Goal: Task Accomplishment & Management: Manage account settings

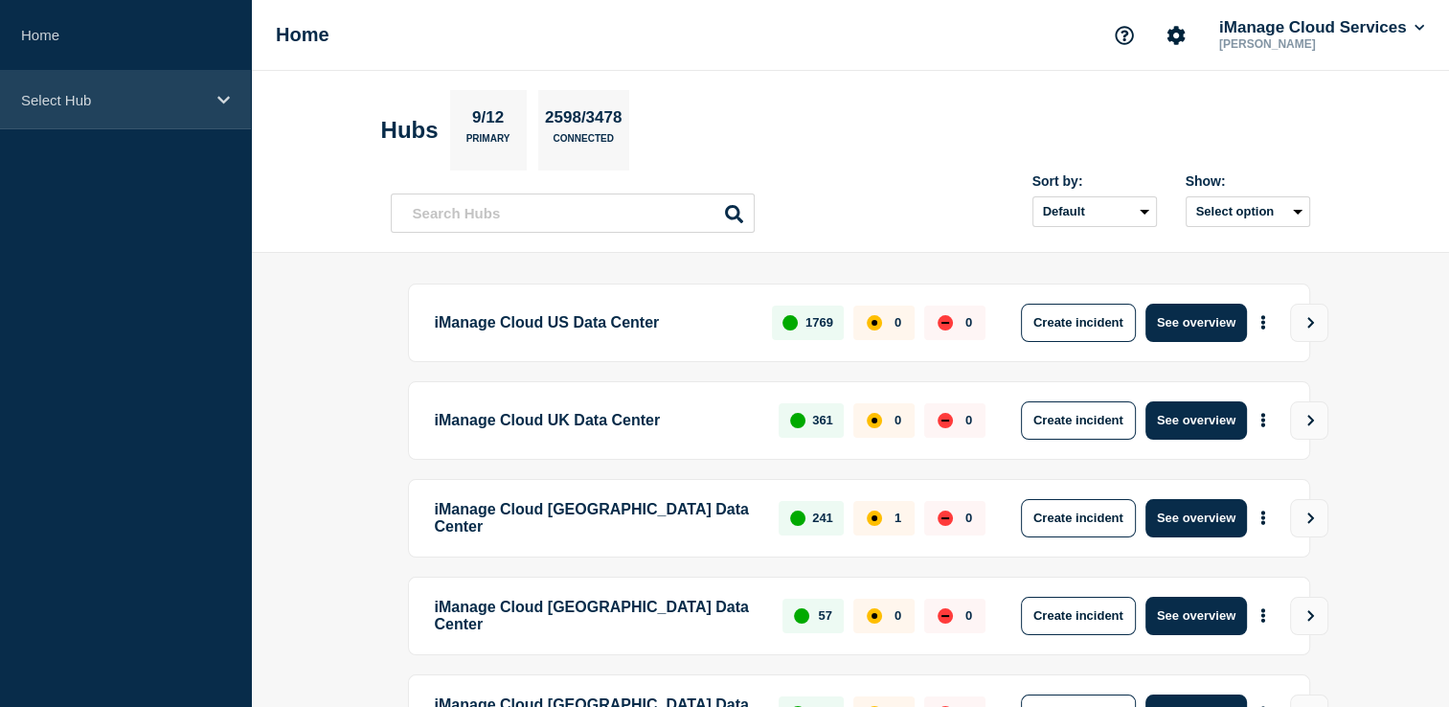
click at [192, 113] on div "Select Hub" at bounding box center [125, 100] width 251 height 58
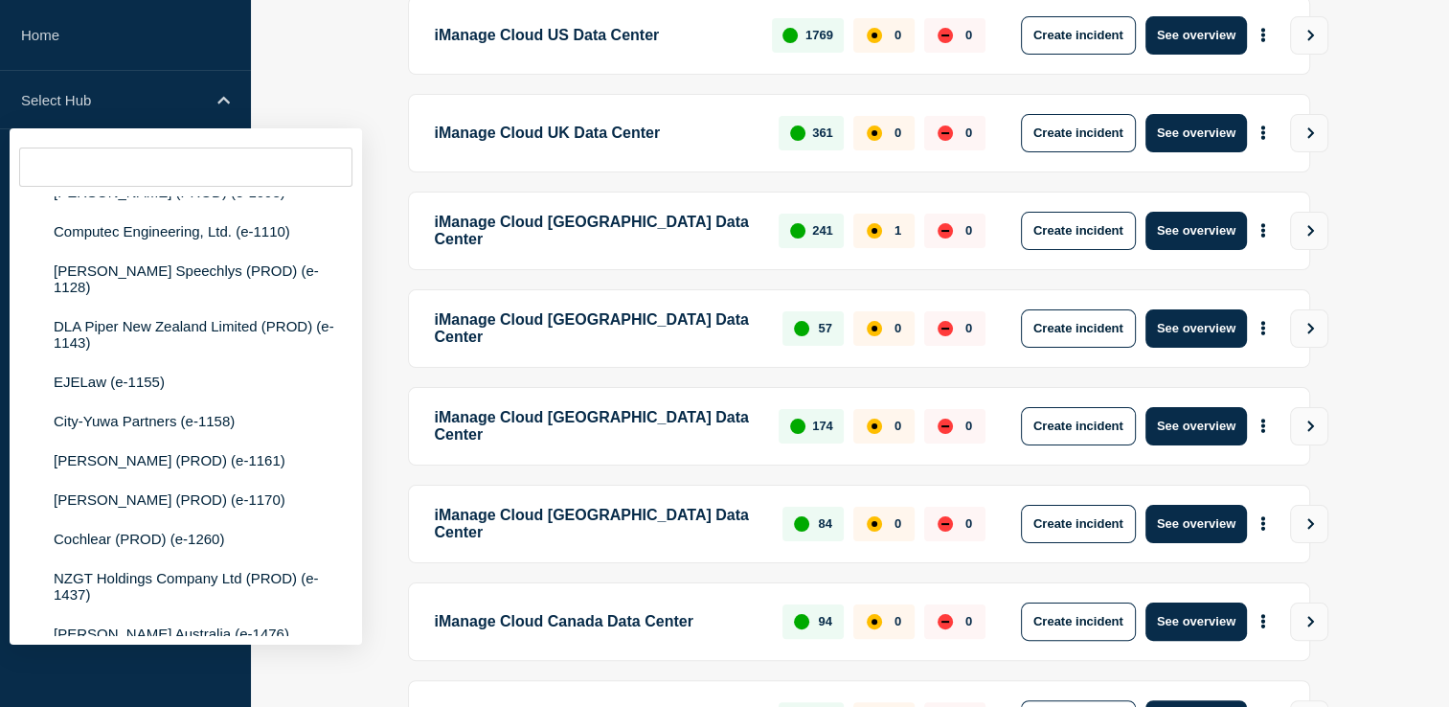
scroll to position [527, 0]
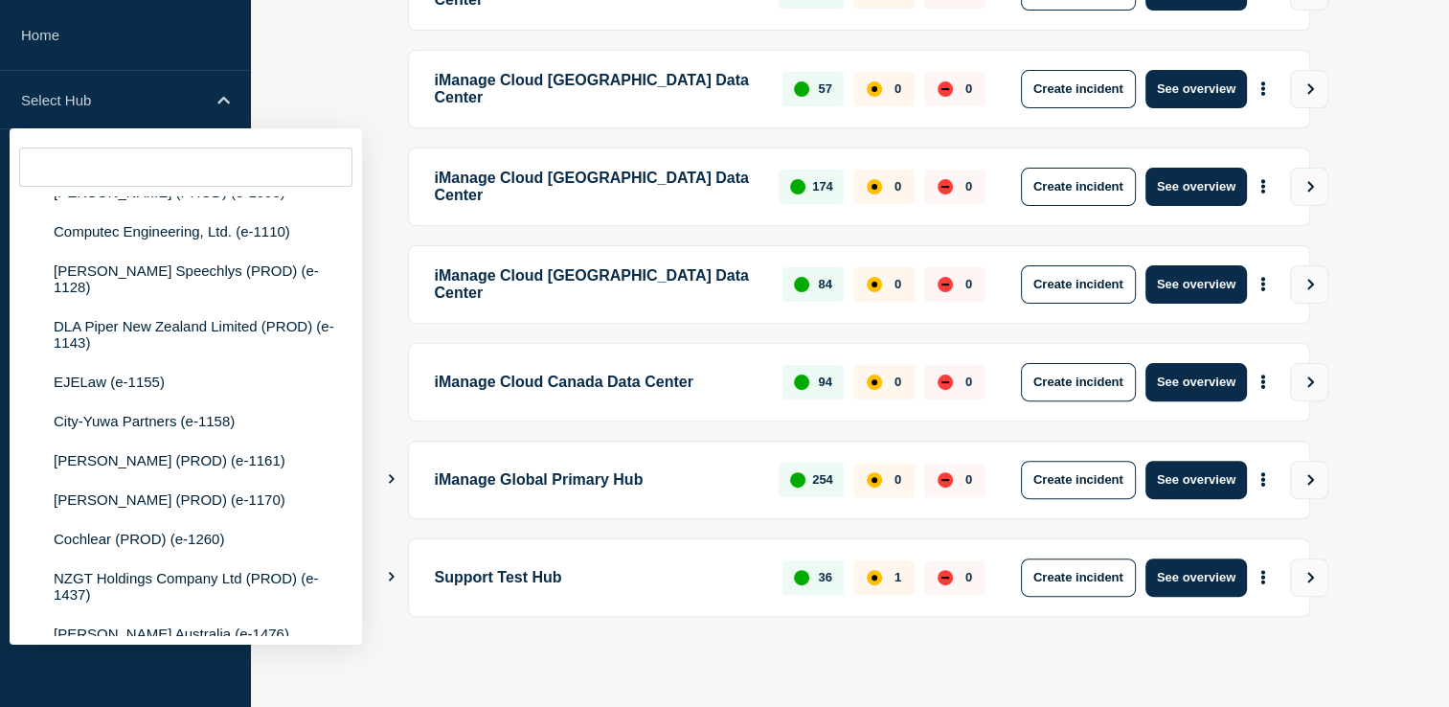
click at [393, 572] on icon "Show Connected Hubs" at bounding box center [391, 577] width 12 height 10
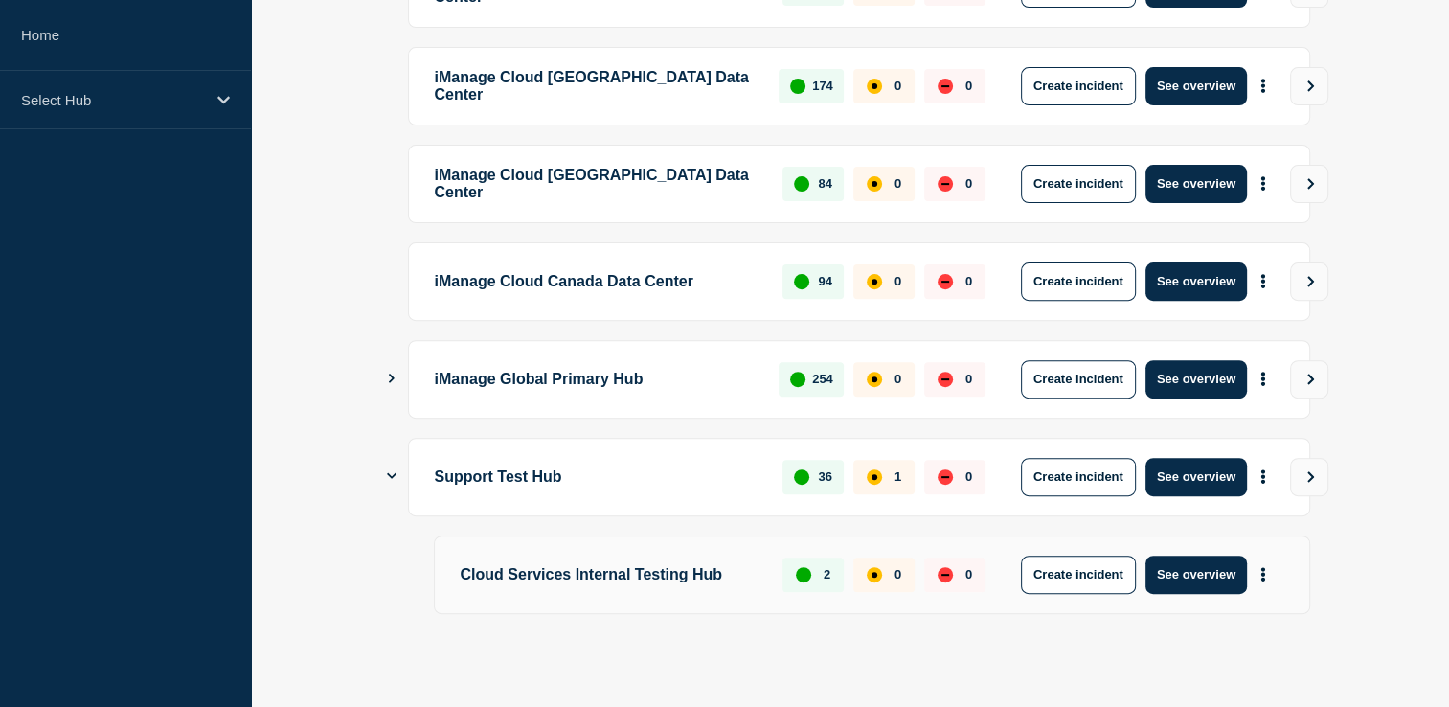
scroll to position [628, 0]
click at [1255, 467] on button "More actions" at bounding box center [1262, 475] width 25 height 35
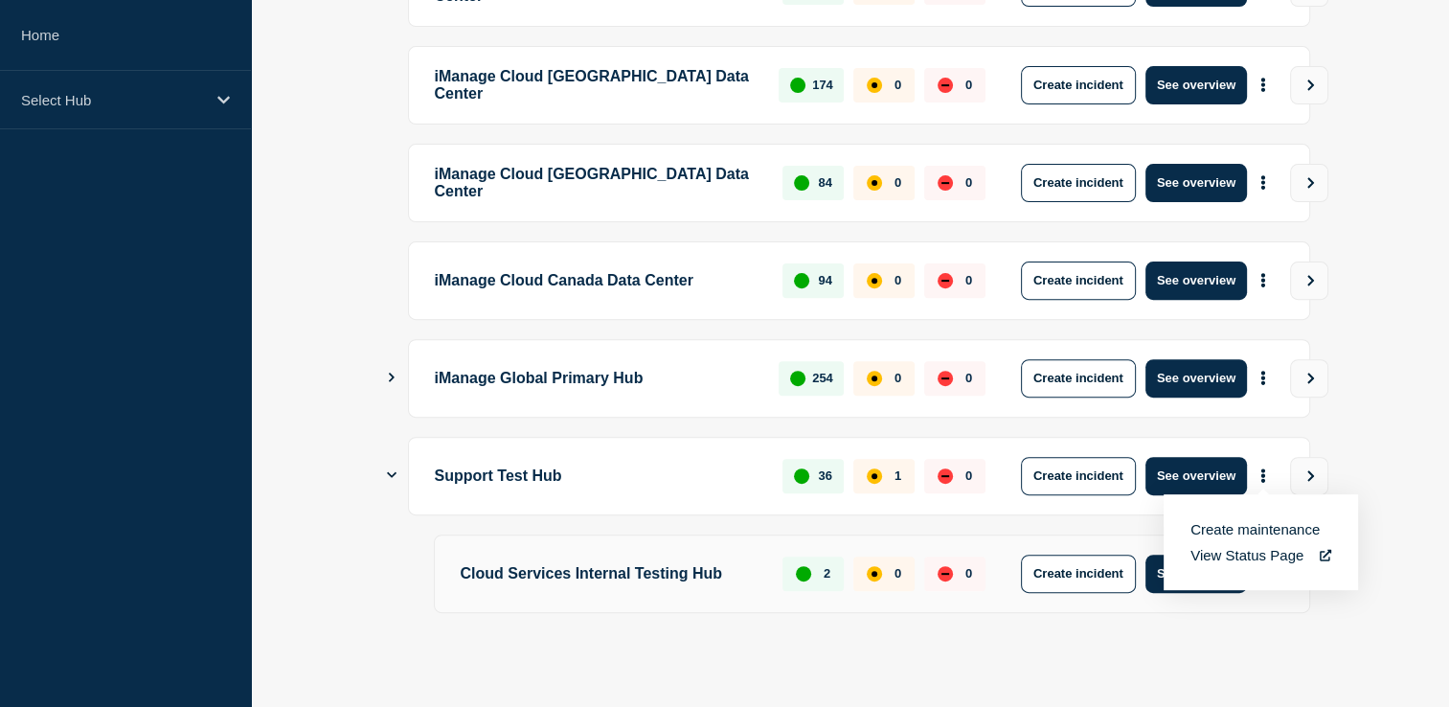
click at [1264, 557] on link "View Status Page" at bounding box center [1260, 555] width 141 height 16
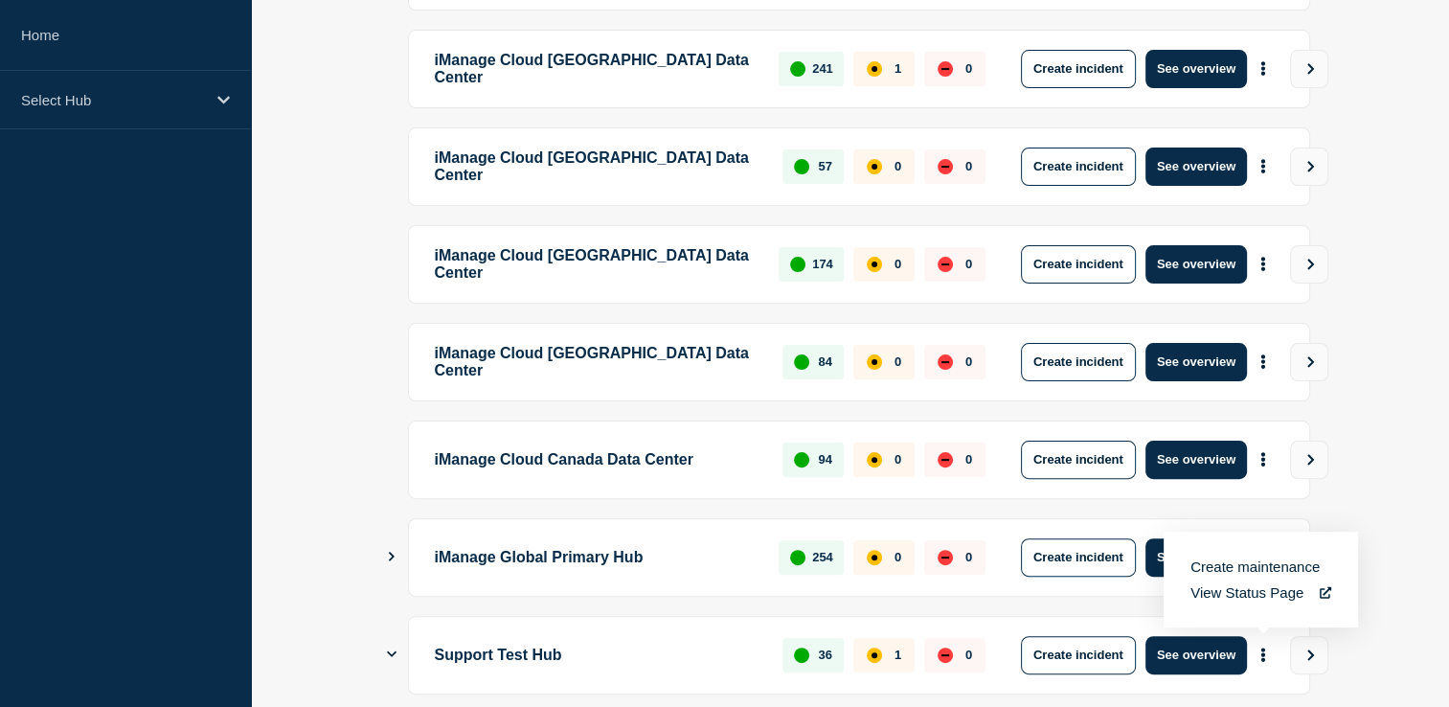
scroll to position [341, 0]
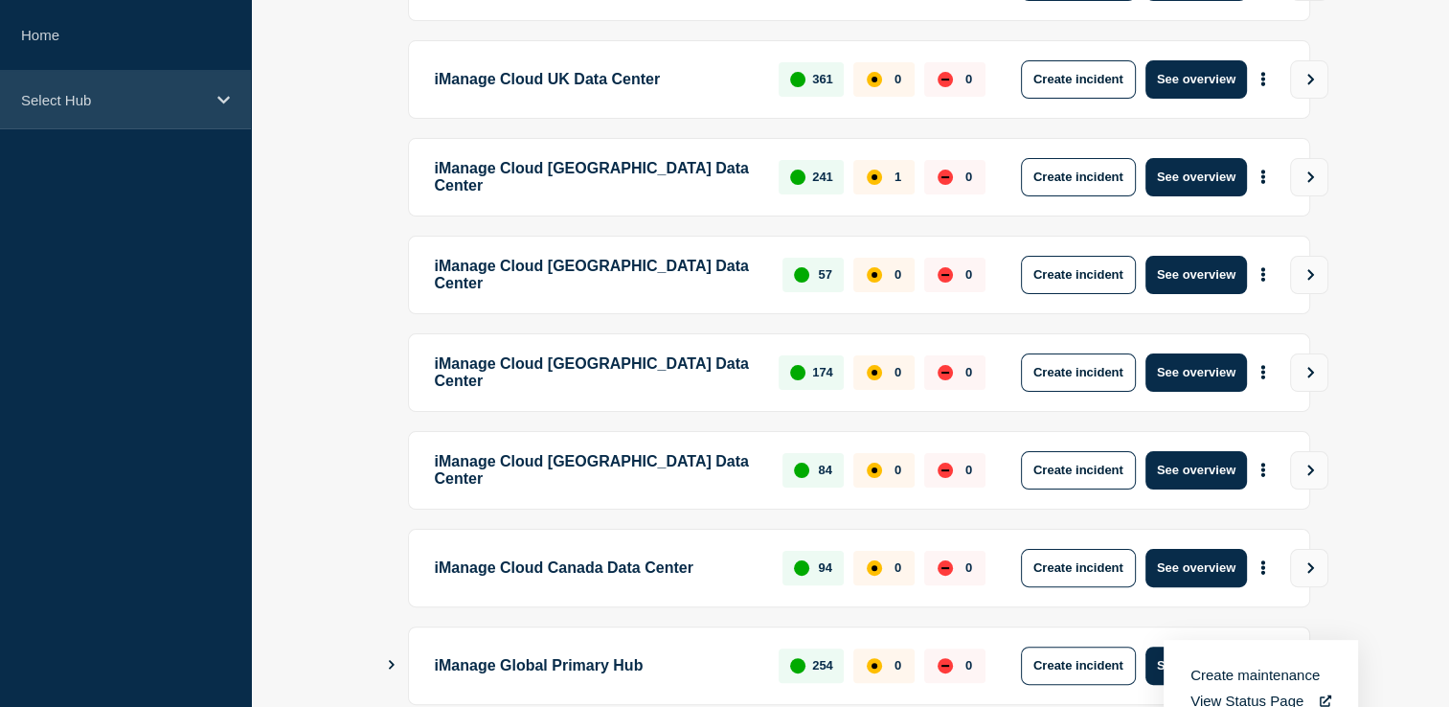
click at [225, 99] on icon at bounding box center [223, 100] width 12 height 8
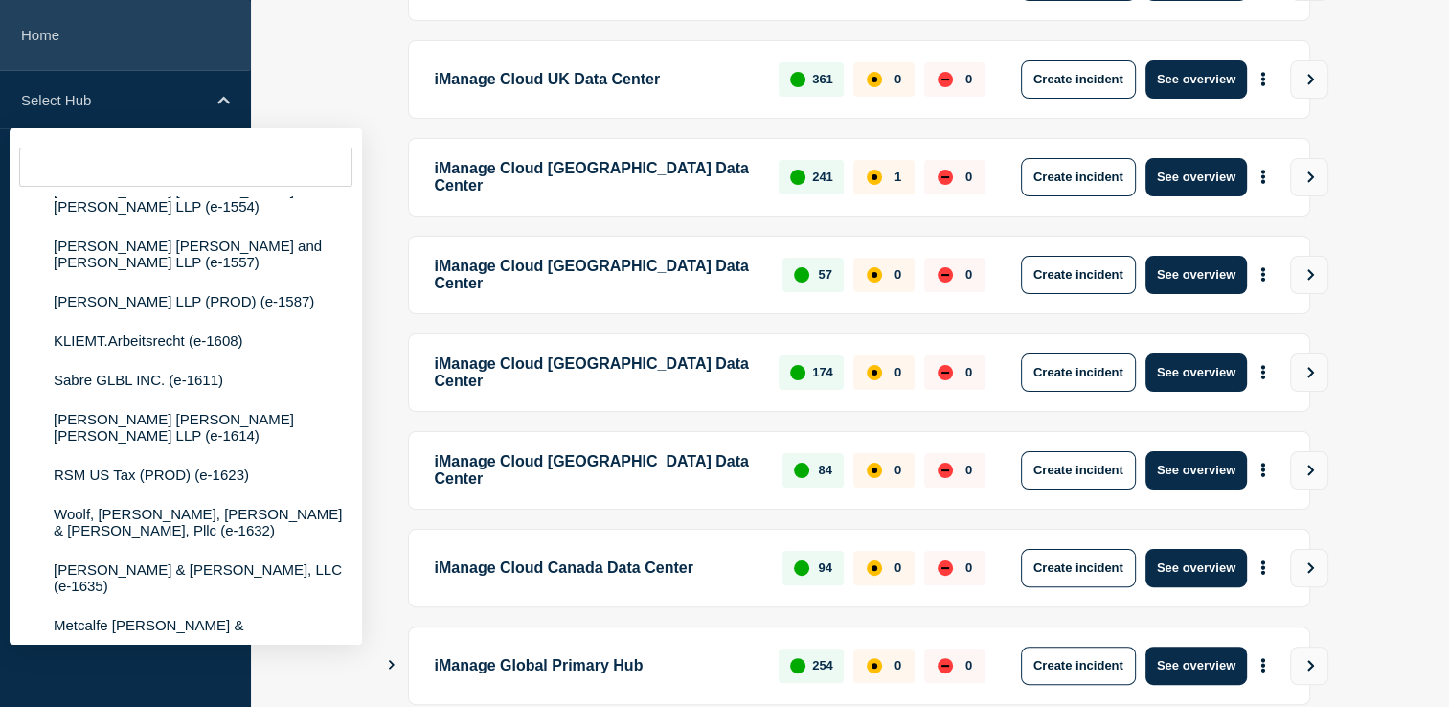
scroll to position [6032, 0]
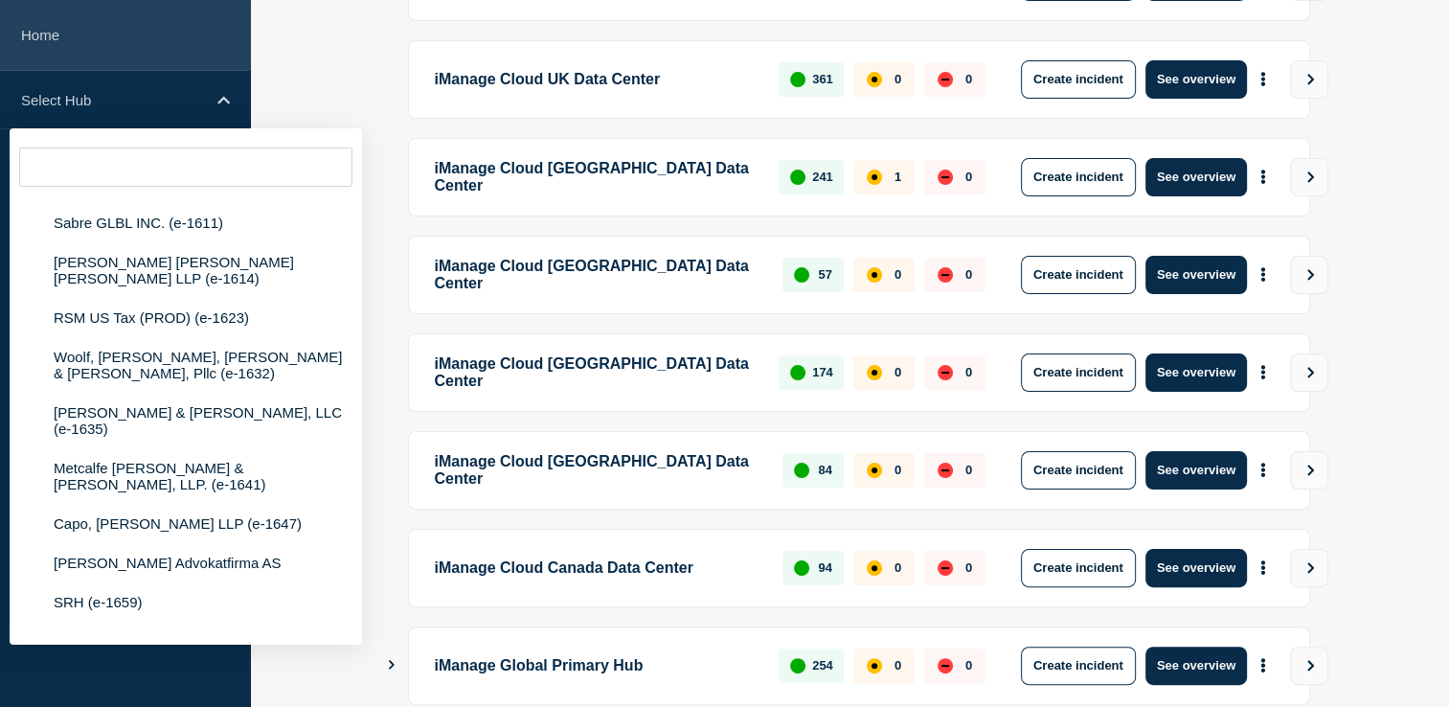
click at [46, 35] on link "Home" at bounding box center [125, 35] width 251 height 71
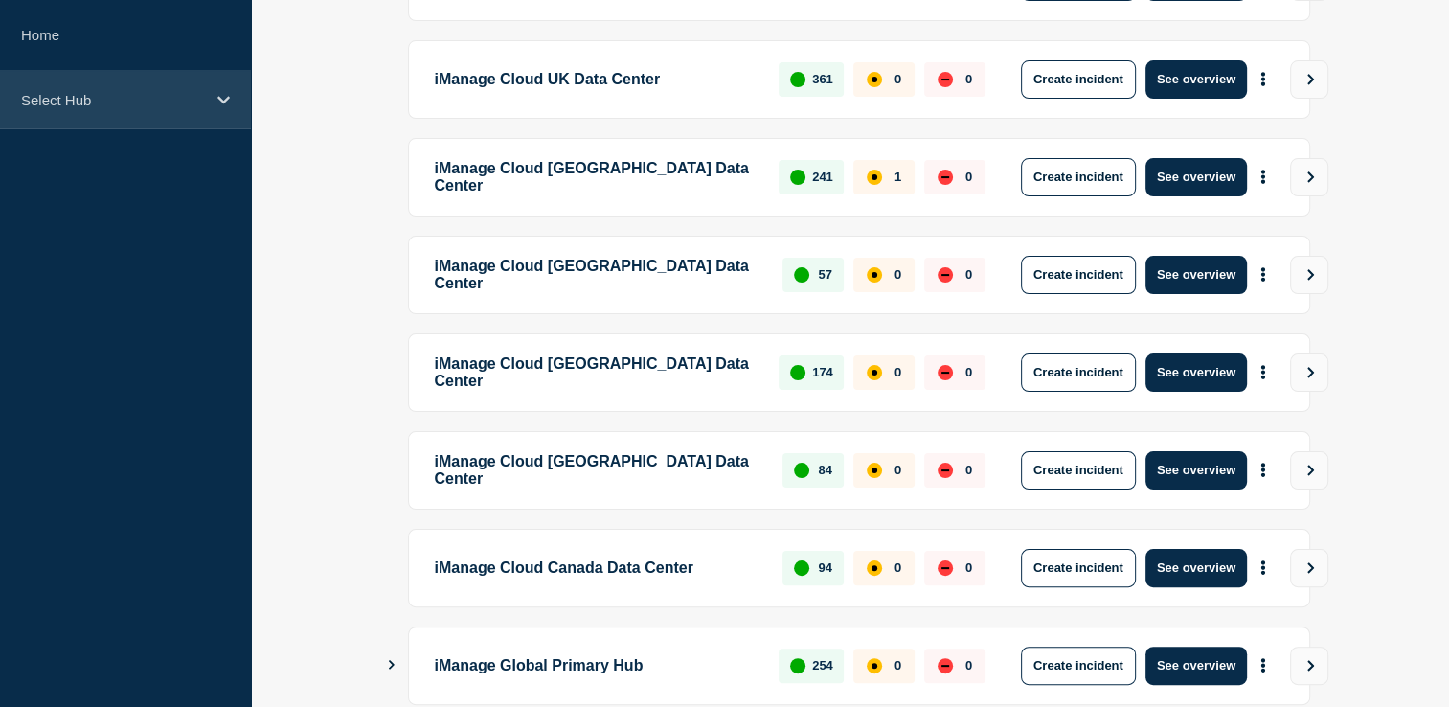
click at [198, 95] on p "Select Hub" at bounding box center [113, 100] width 184 height 16
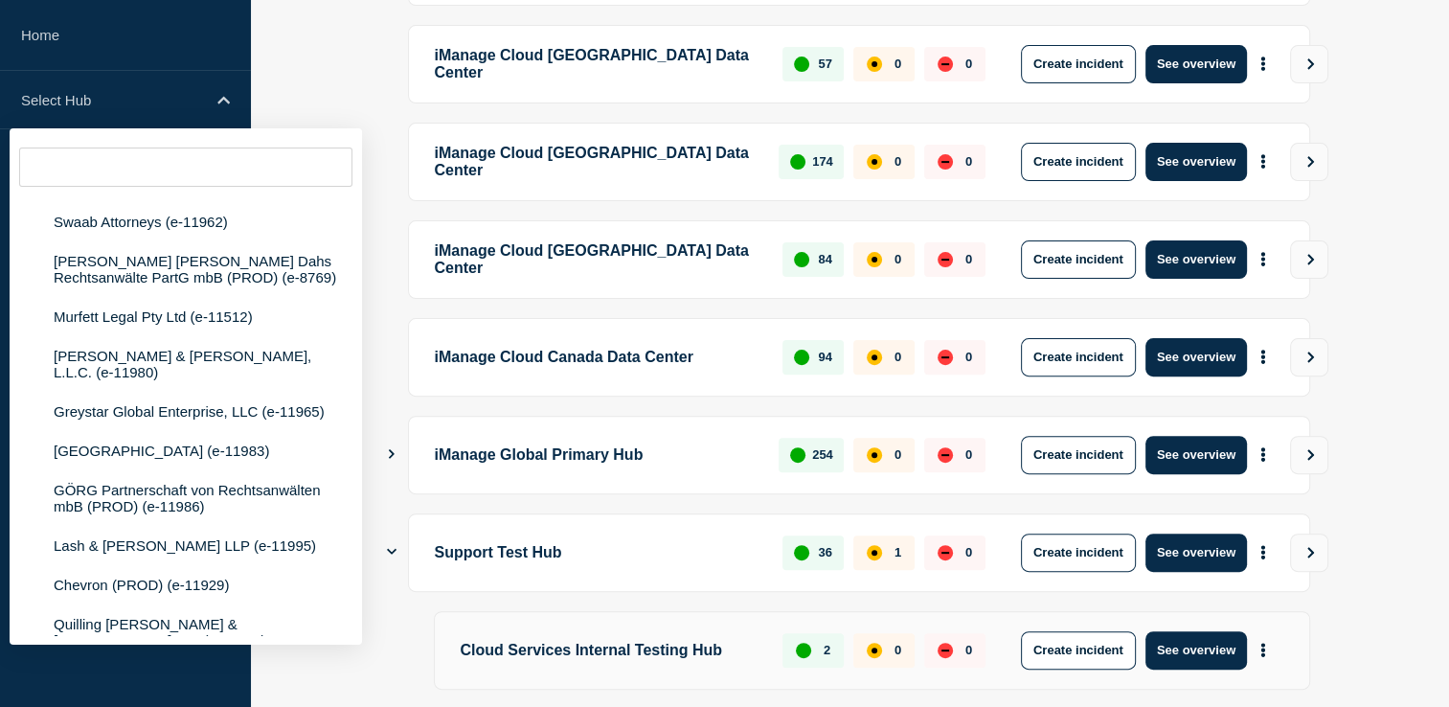
scroll to position [628, 0]
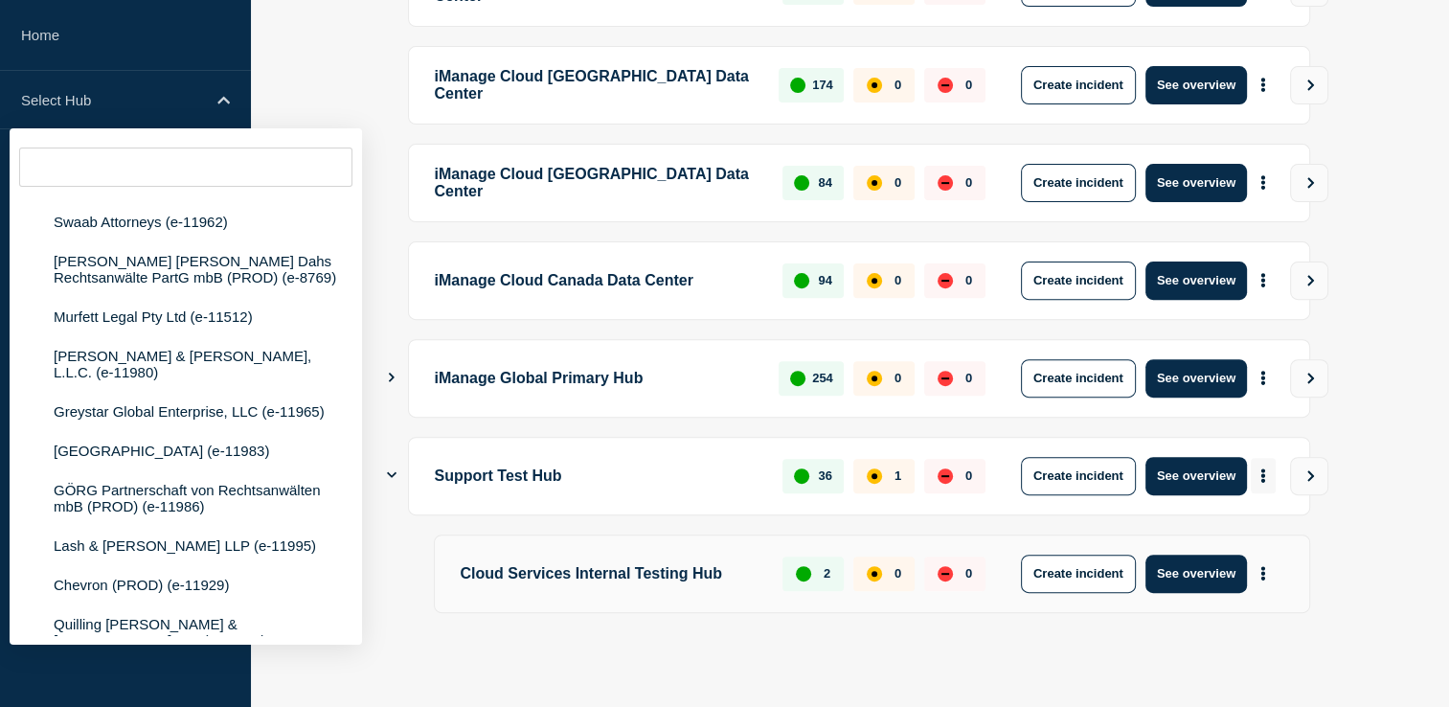
click at [1269, 473] on button "More actions" at bounding box center [1262, 475] width 25 height 35
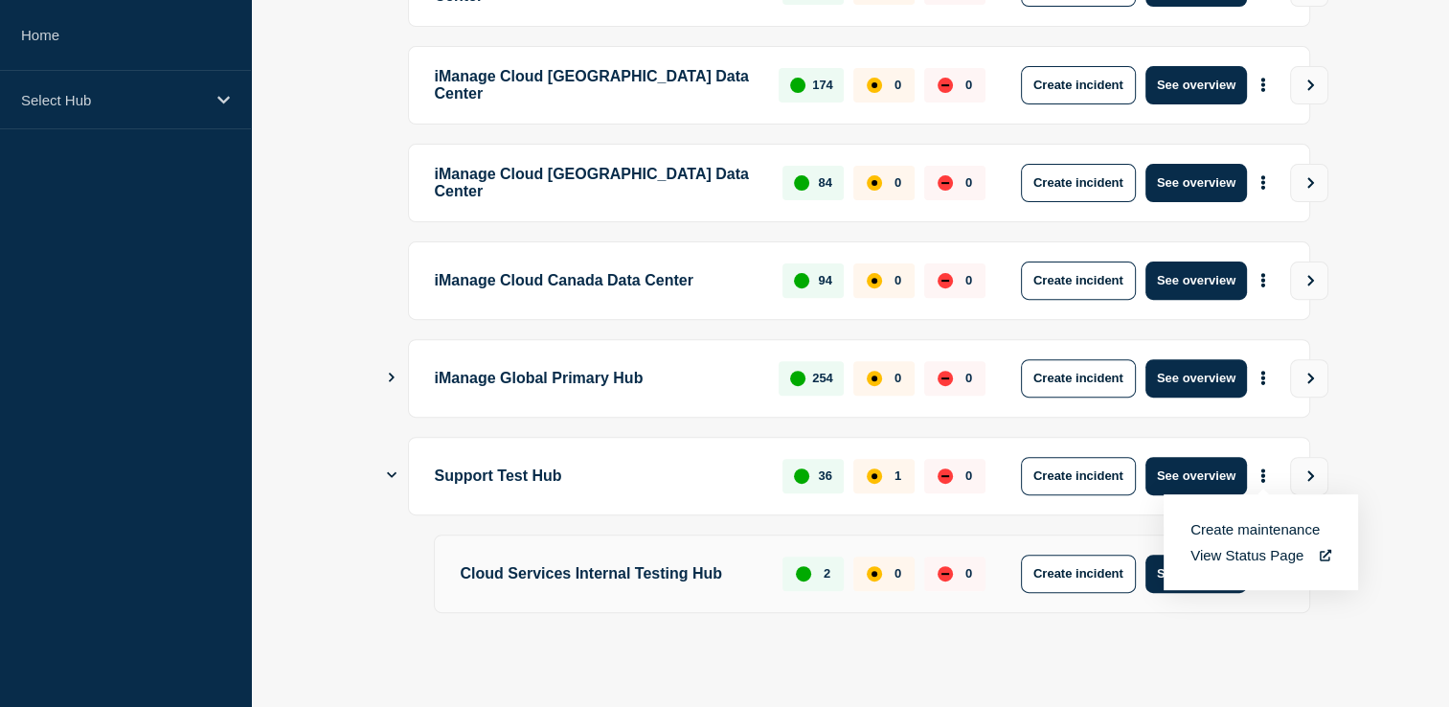
click at [1287, 555] on link "View Status Page" at bounding box center [1260, 555] width 141 height 16
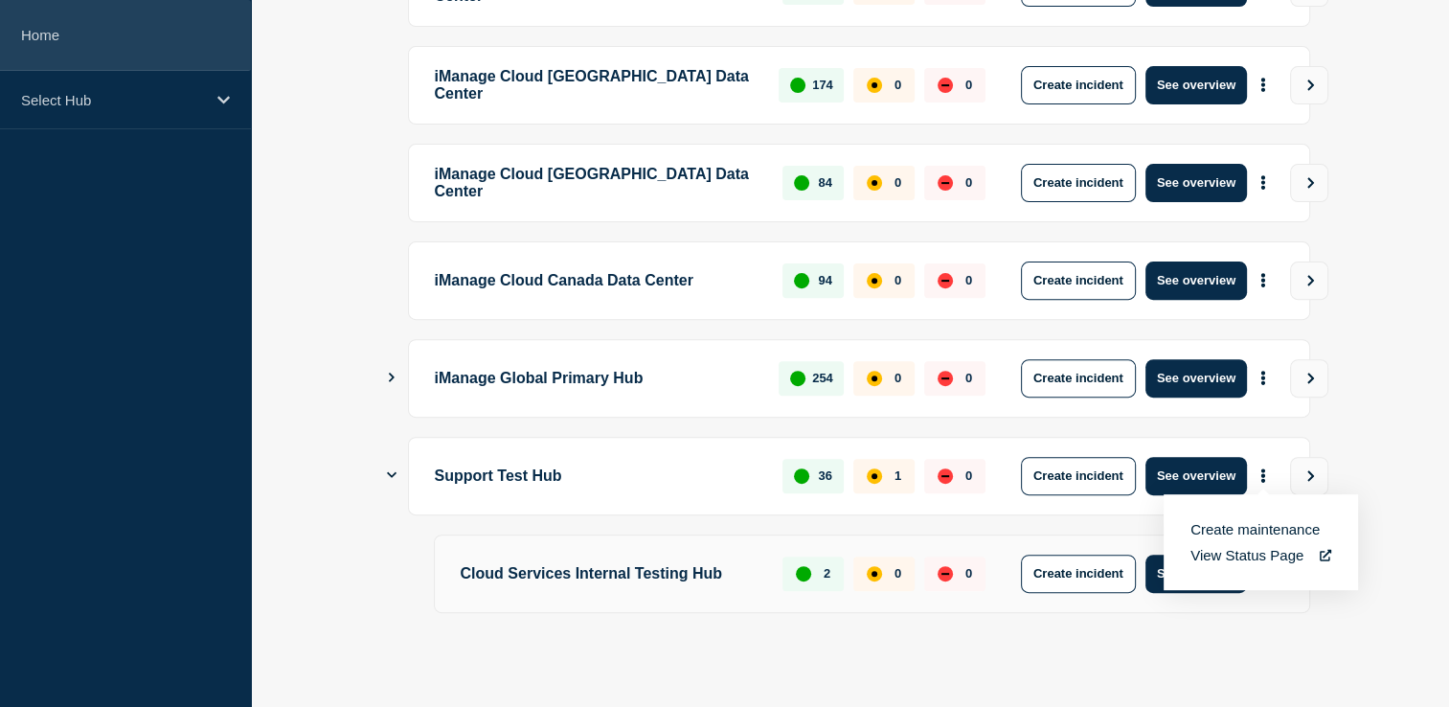
click at [119, 49] on link "Home" at bounding box center [125, 35] width 251 height 71
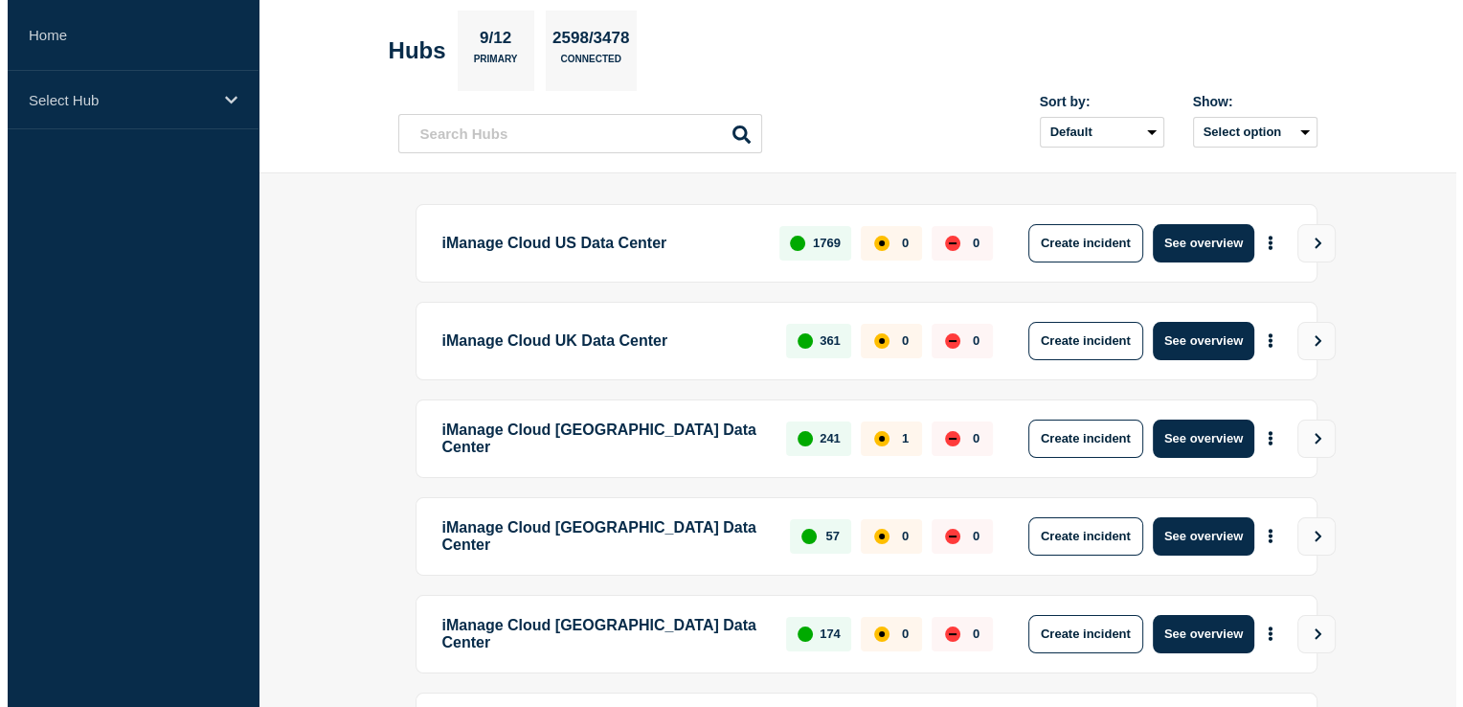
scroll to position [0, 0]
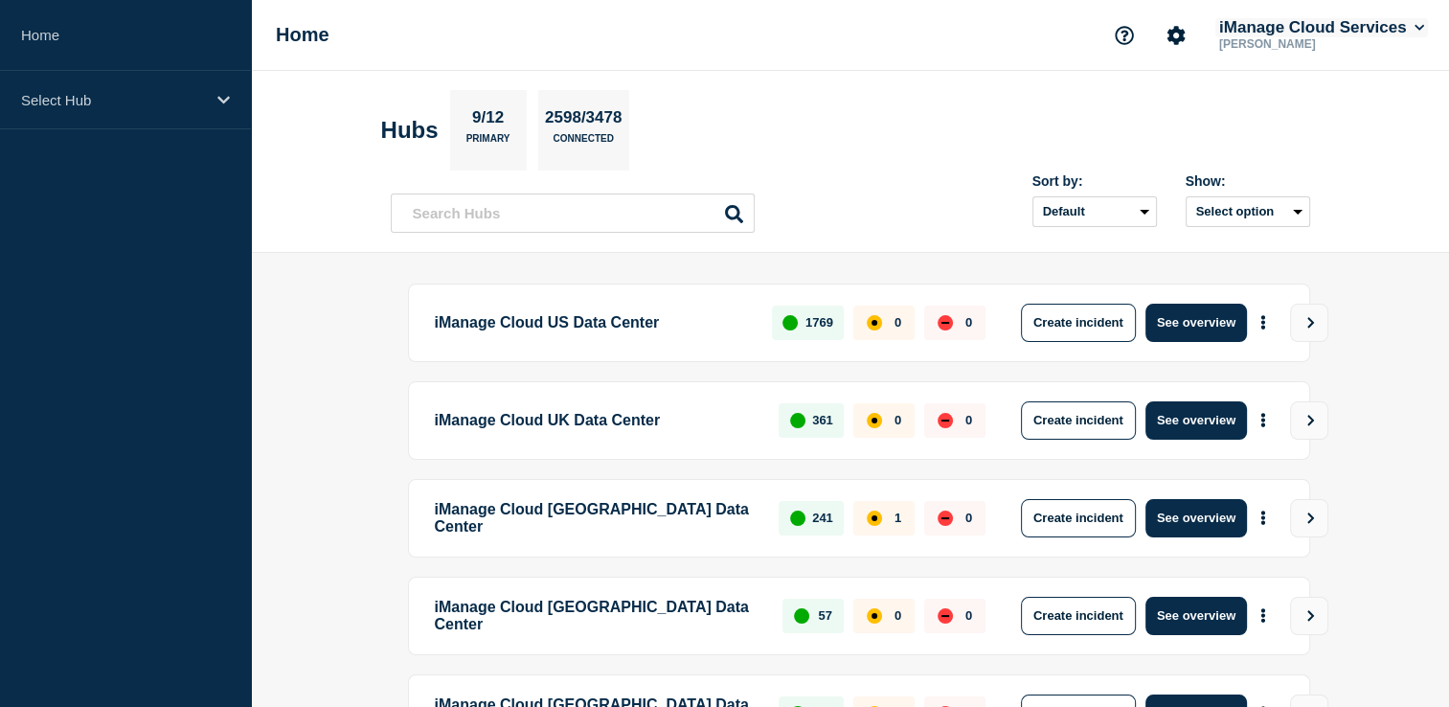
click at [1327, 32] on button "iManage Cloud Services" at bounding box center [1321, 27] width 213 height 19
click at [1281, 236] on link "API Key" at bounding box center [1267, 230] width 52 height 16
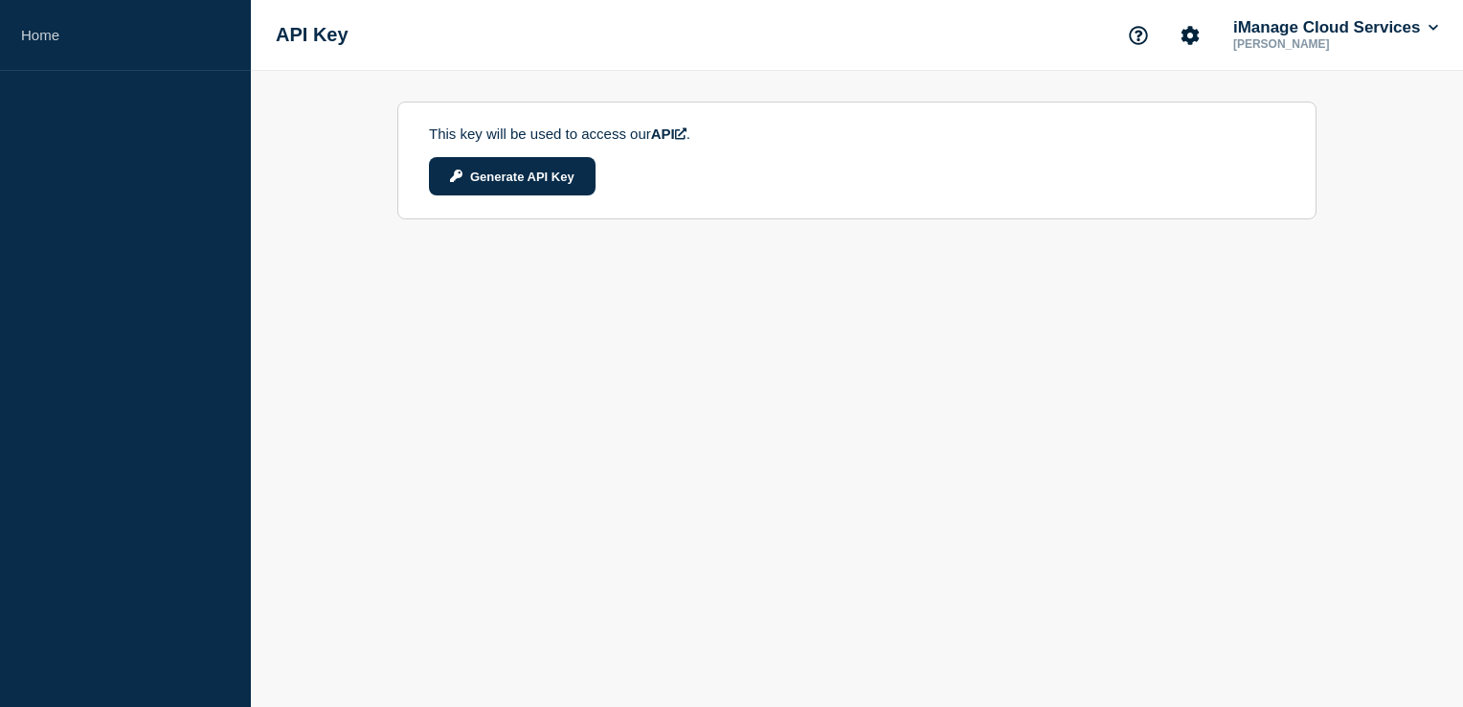
click at [686, 136] on link "API" at bounding box center [668, 133] width 35 height 16
click at [1185, 35] on icon "Account settings" at bounding box center [1189, 35] width 19 height 19
click at [498, 186] on button "Generate API Key" at bounding box center [512, 176] width 167 height 38
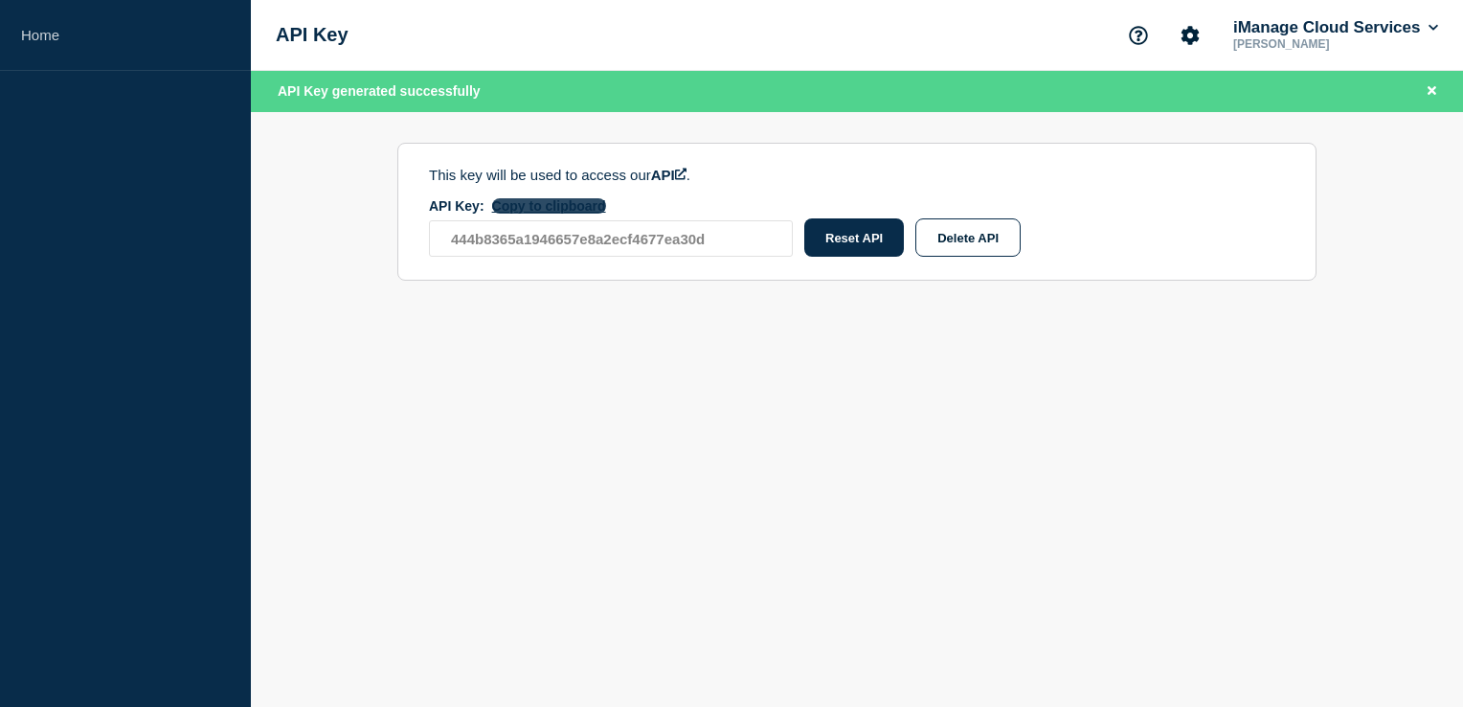
click at [573, 210] on button "Copy to clipboard" at bounding box center [549, 205] width 114 height 15
click at [978, 232] on button "Delete API" at bounding box center [967, 237] width 105 height 38
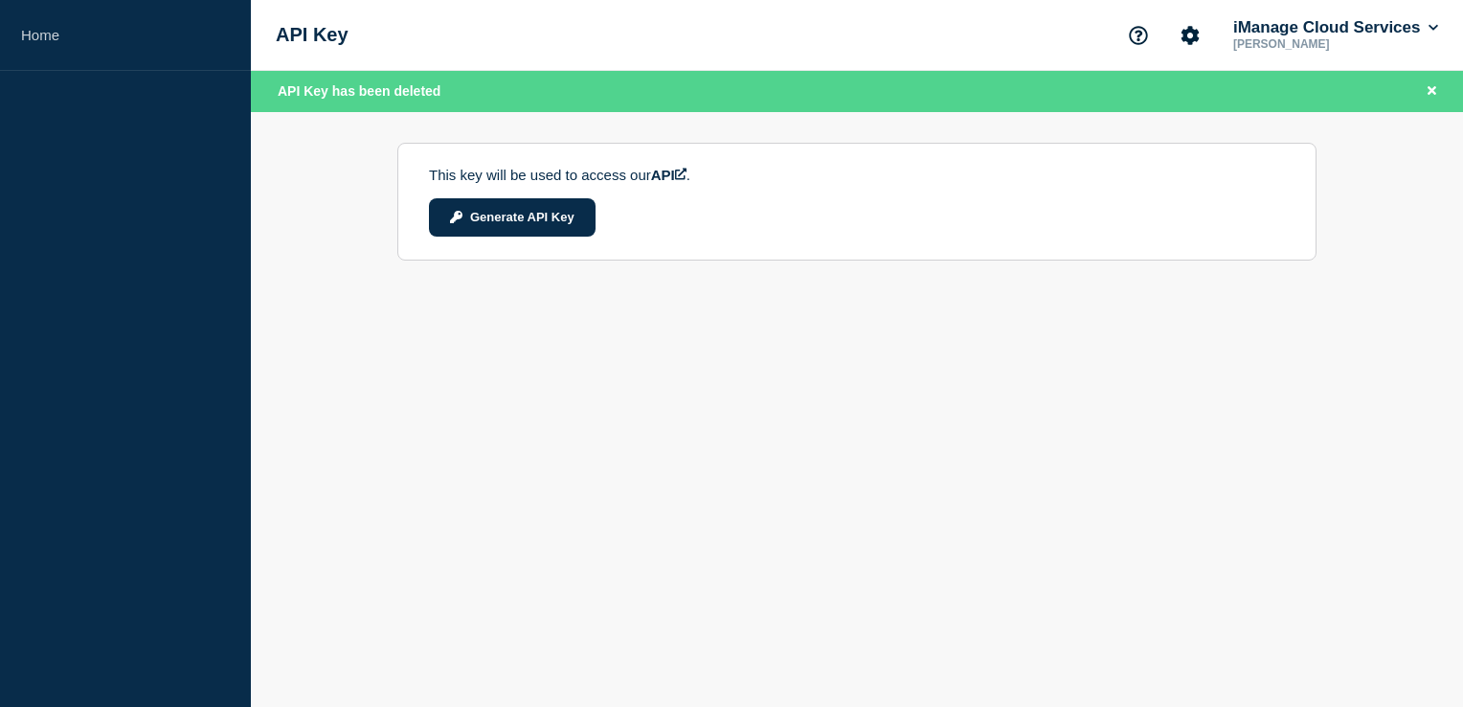
drag, startPoint x: 853, startPoint y: 461, endPoint x: 1234, endPoint y: 82, distance: 536.9
click at [1317, 139] on main "This key will be used to access our API . Generate API Key" at bounding box center [857, 200] width 1212 height 177
click at [1189, 44] on button "Account settings" at bounding box center [1190, 35] width 40 height 40
click at [1187, 120] on link "Team Members" at bounding box center [1191, 113] width 99 height 16
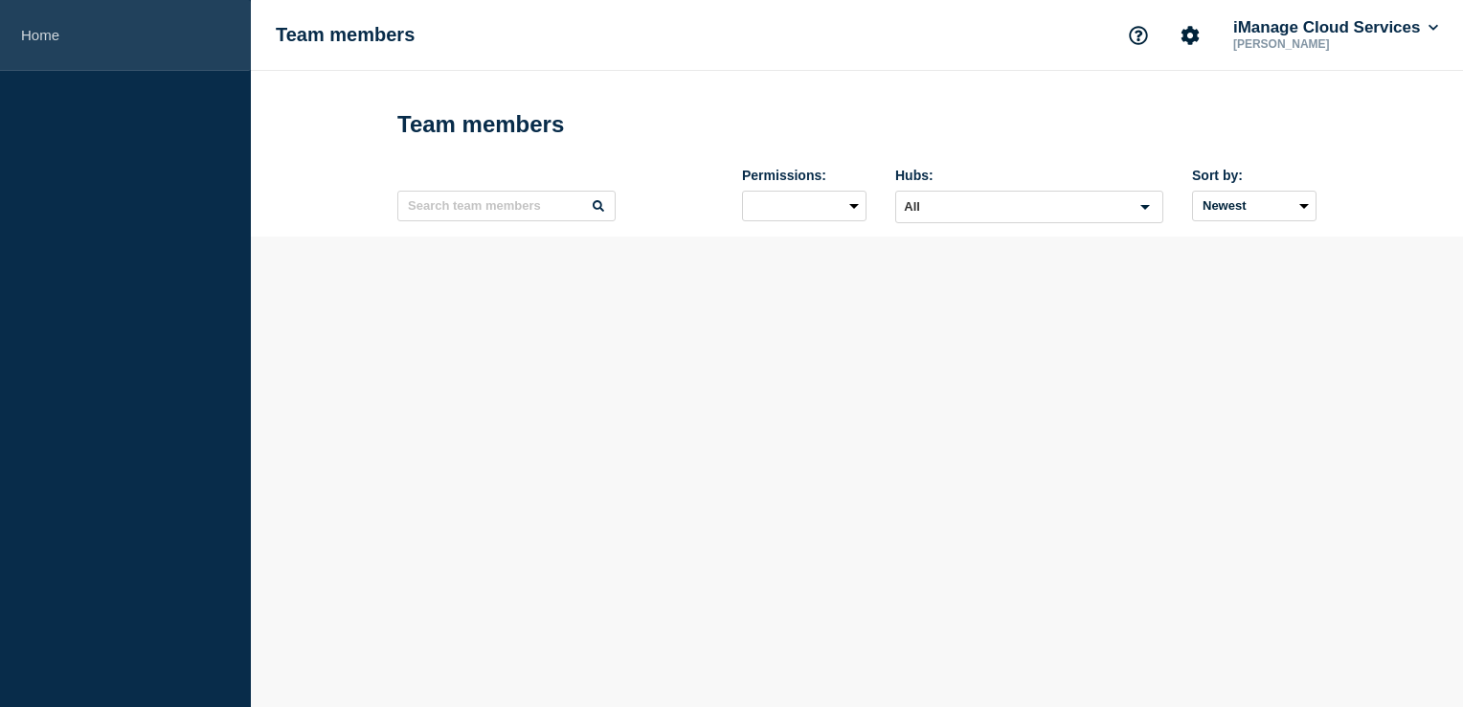
click at [50, 28] on link "Home" at bounding box center [125, 35] width 251 height 71
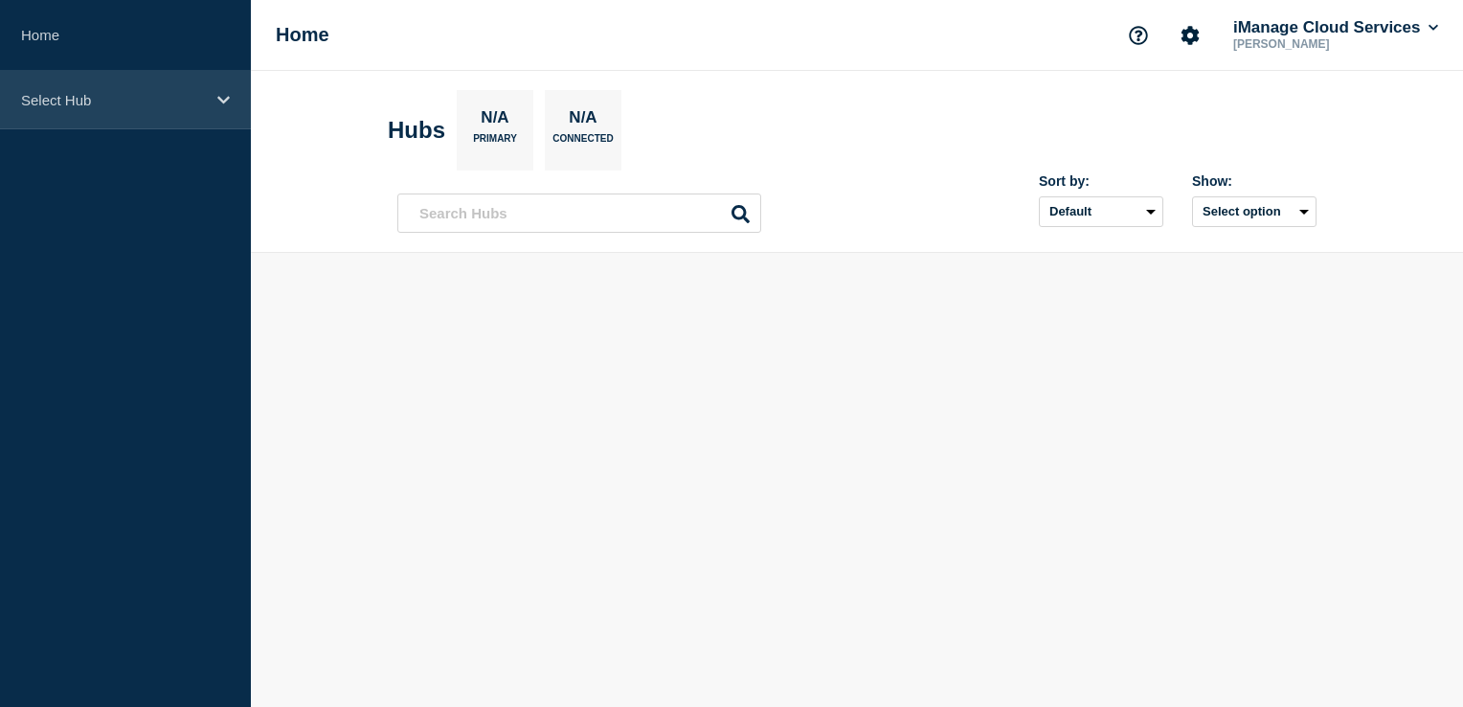
click at [123, 83] on div "Select Hub" at bounding box center [125, 100] width 251 height 58
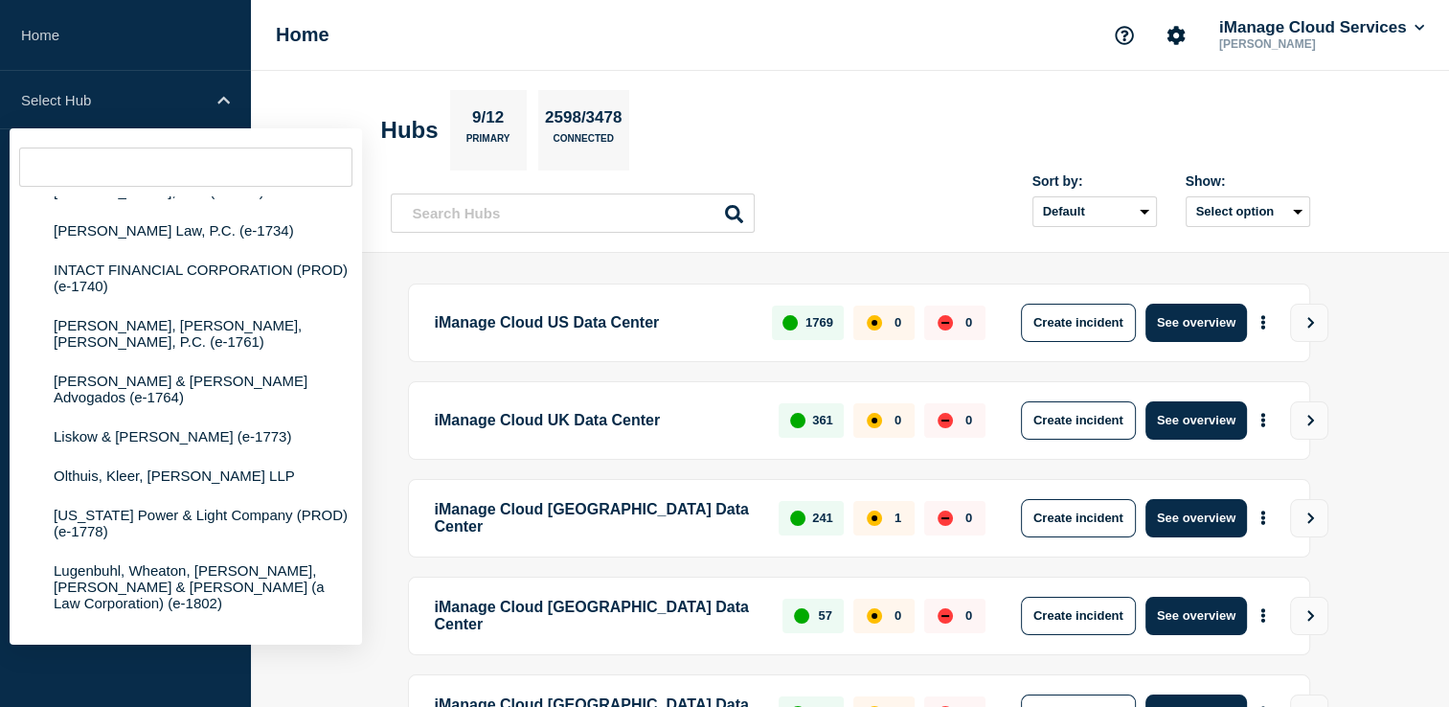
scroll to position [114413, 0]
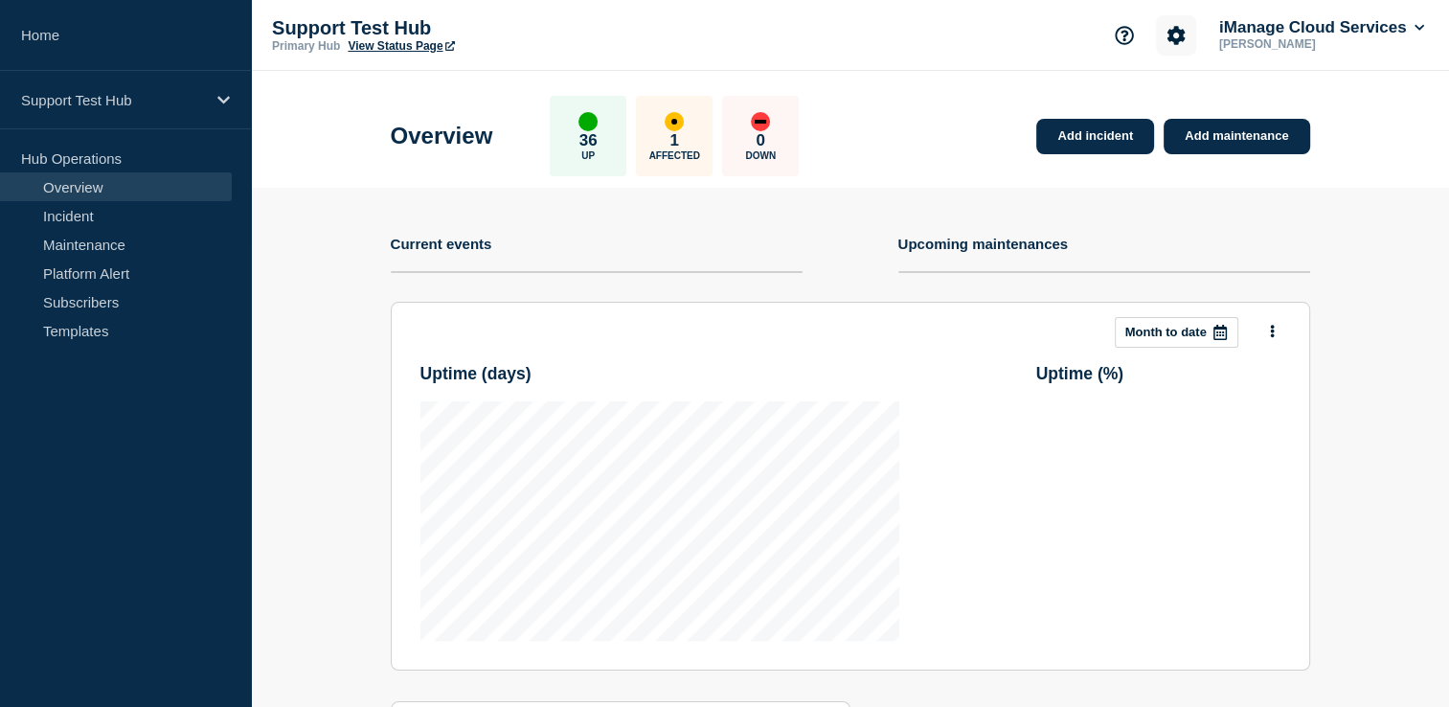
click at [1188, 42] on button "Account settings" at bounding box center [1176, 35] width 40 height 40
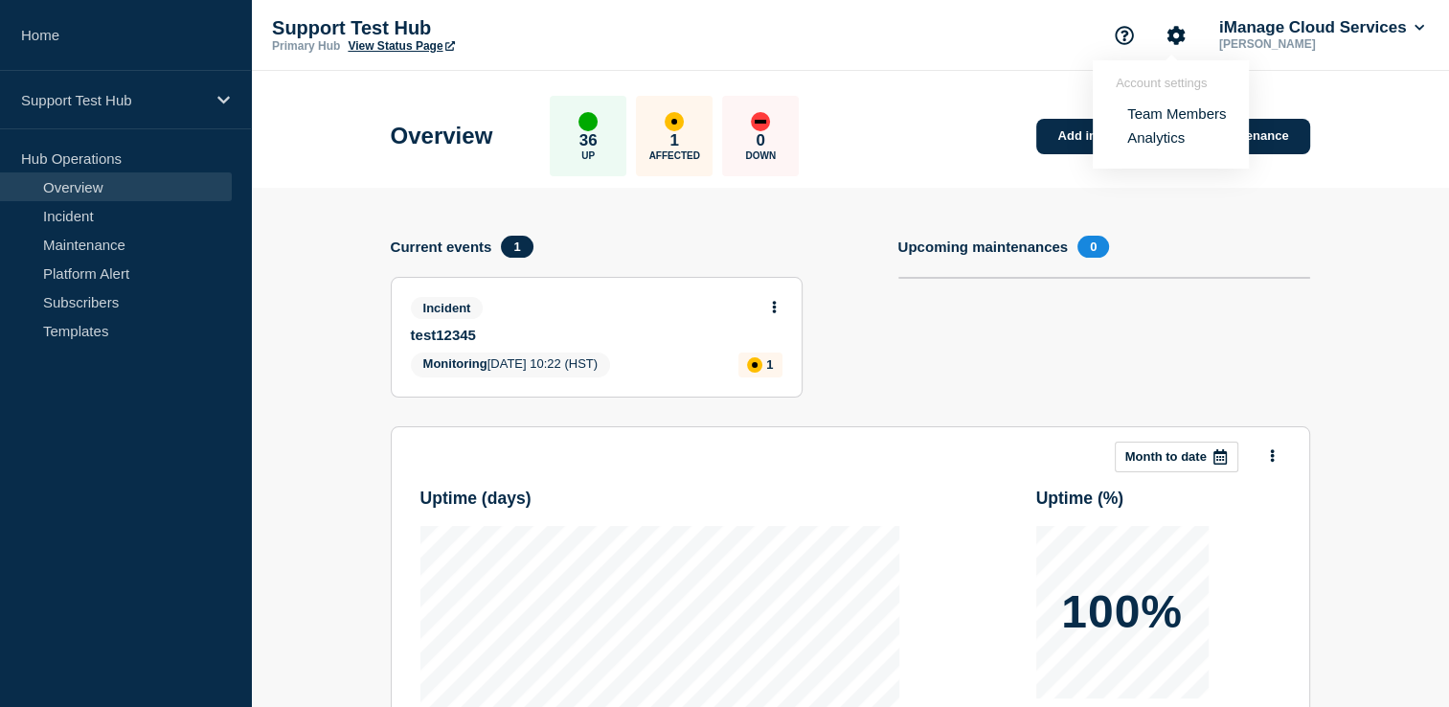
click at [1300, 44] on p "[PERSON_NAME]" at bounding box center [1314, 43] width 199 height 13
click at [1340, 41] on p "[PERSON_NAME]" at bounding box center [1314, 43] width 199 height 13
click at [1394, 33] on button "iManage Cloud Services" at bounding box center [1321, 27] width 213 height 19
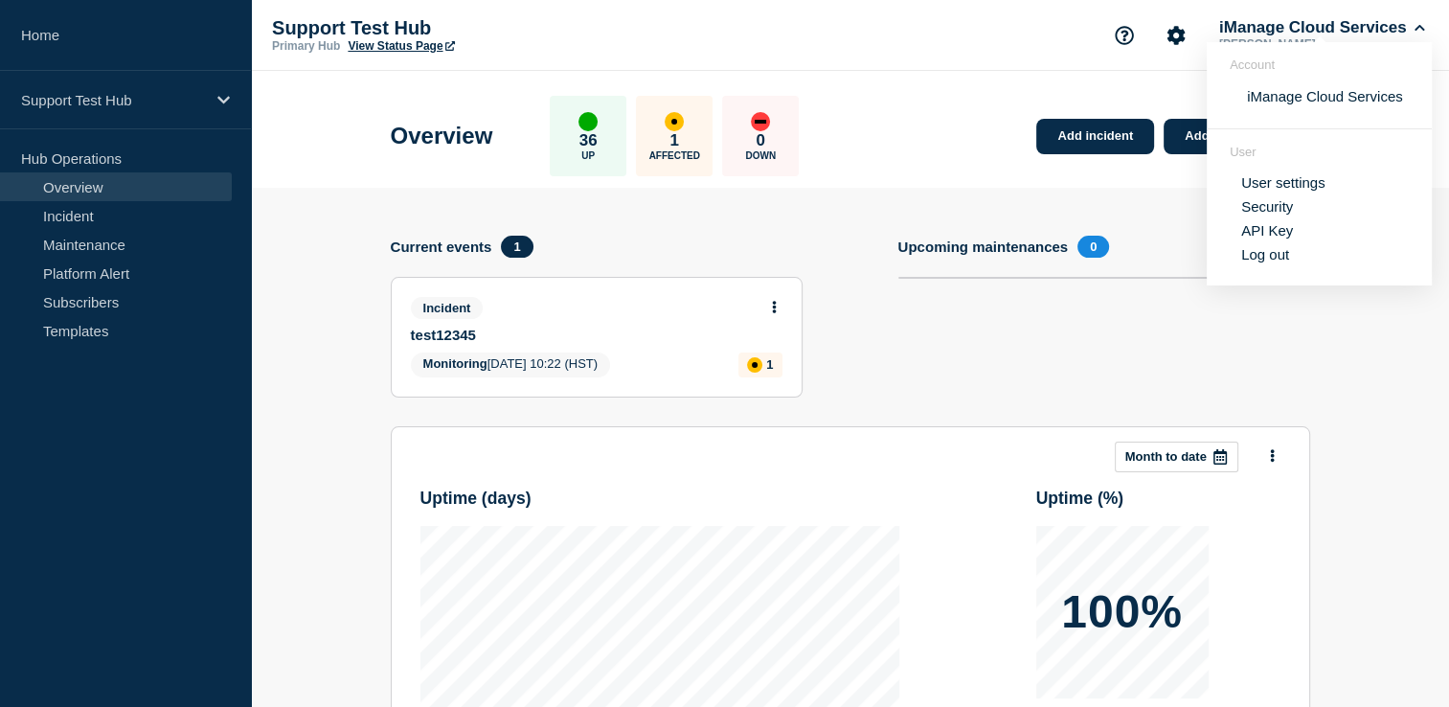
click at [1264, 232] on link "API Key" at bounding box center [1267, 230] width 52 height 16
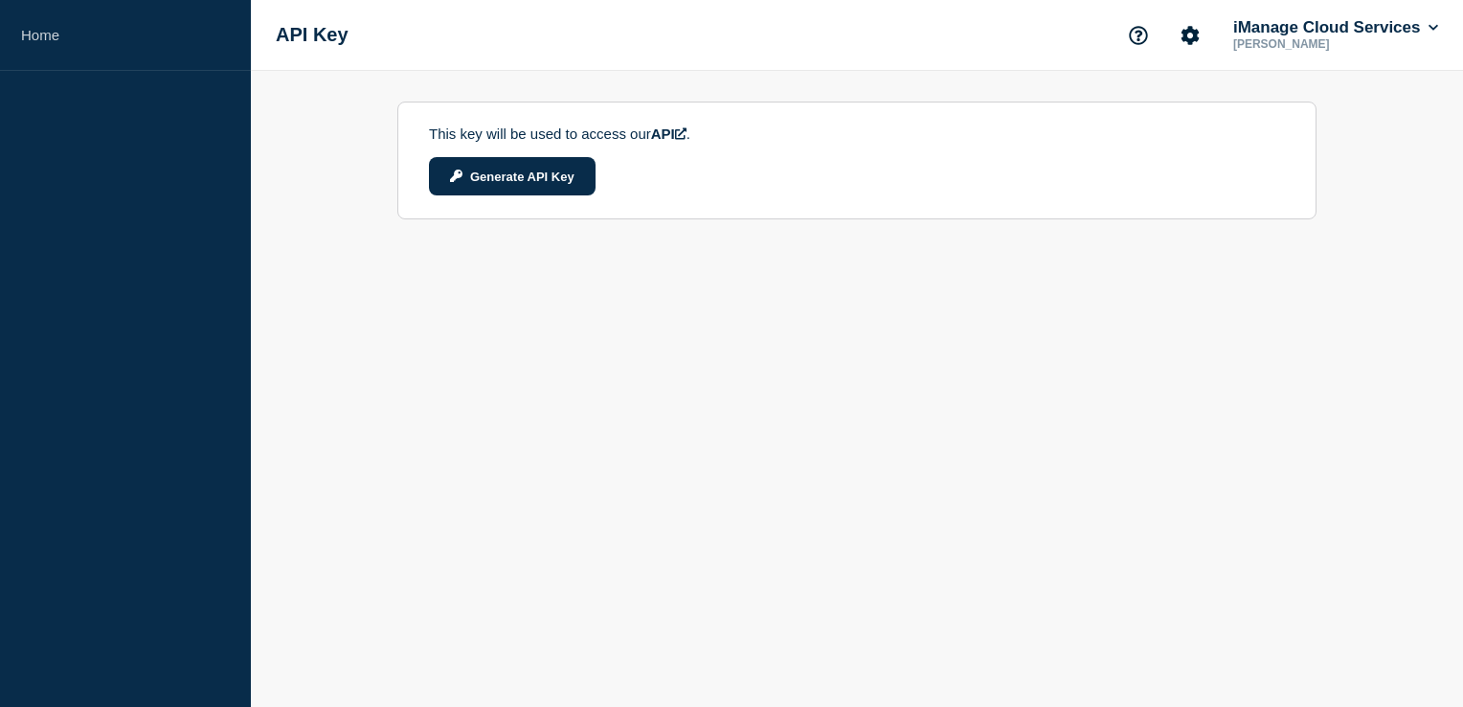
click at [1289, 13] on div "API Key iManage Cloud Services [PERSON_NAME]" at bounding box center [857, 35] width 1212 height 71
click at [1291, 21] on button "iManage Cloud Services" at bounding box center [1335, 27] width 213 height 19
click at [1306, 178] on link "User settings" at bounding box center [1297, 182] width 84 height 16
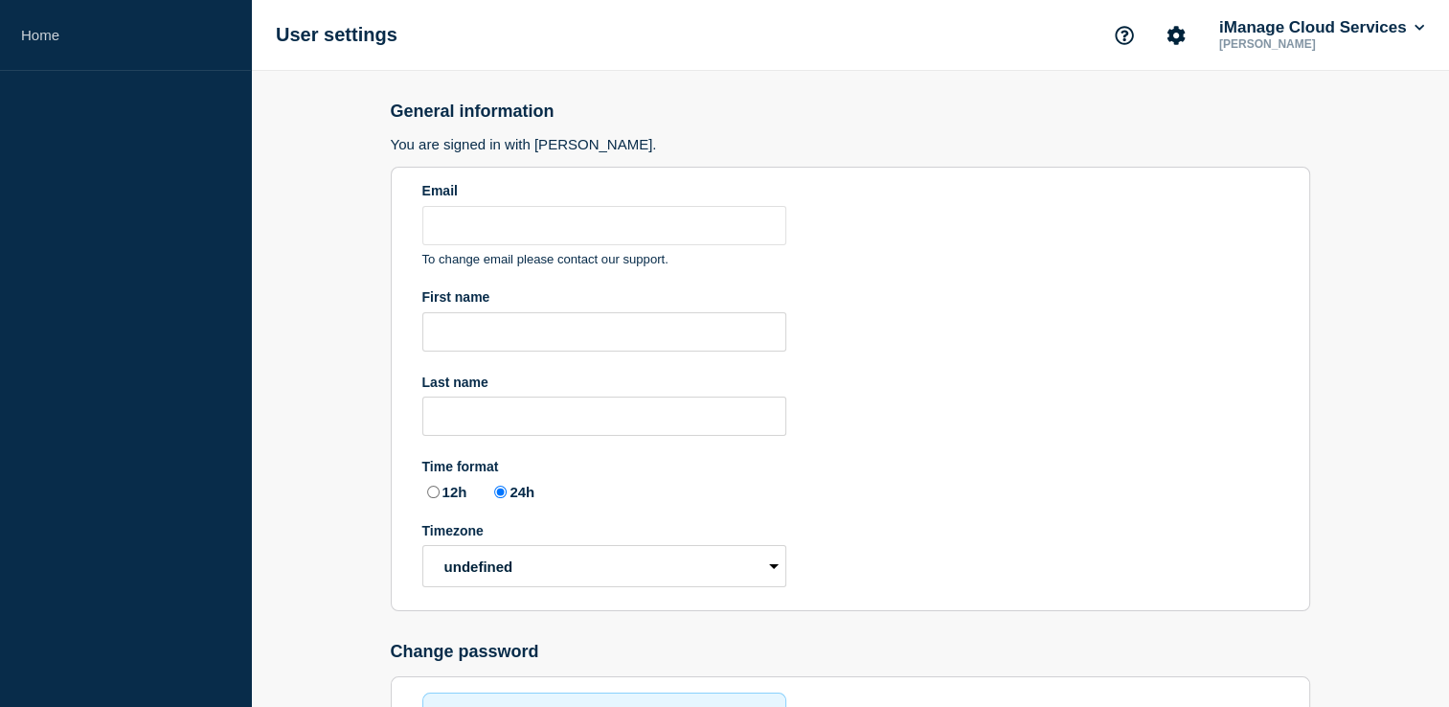
type input "[EMAIL_ADDRESS][DOMAIN_NAME]"
type input "Fatima"
type input "Kahack"
radio input "true"
select select "hub"
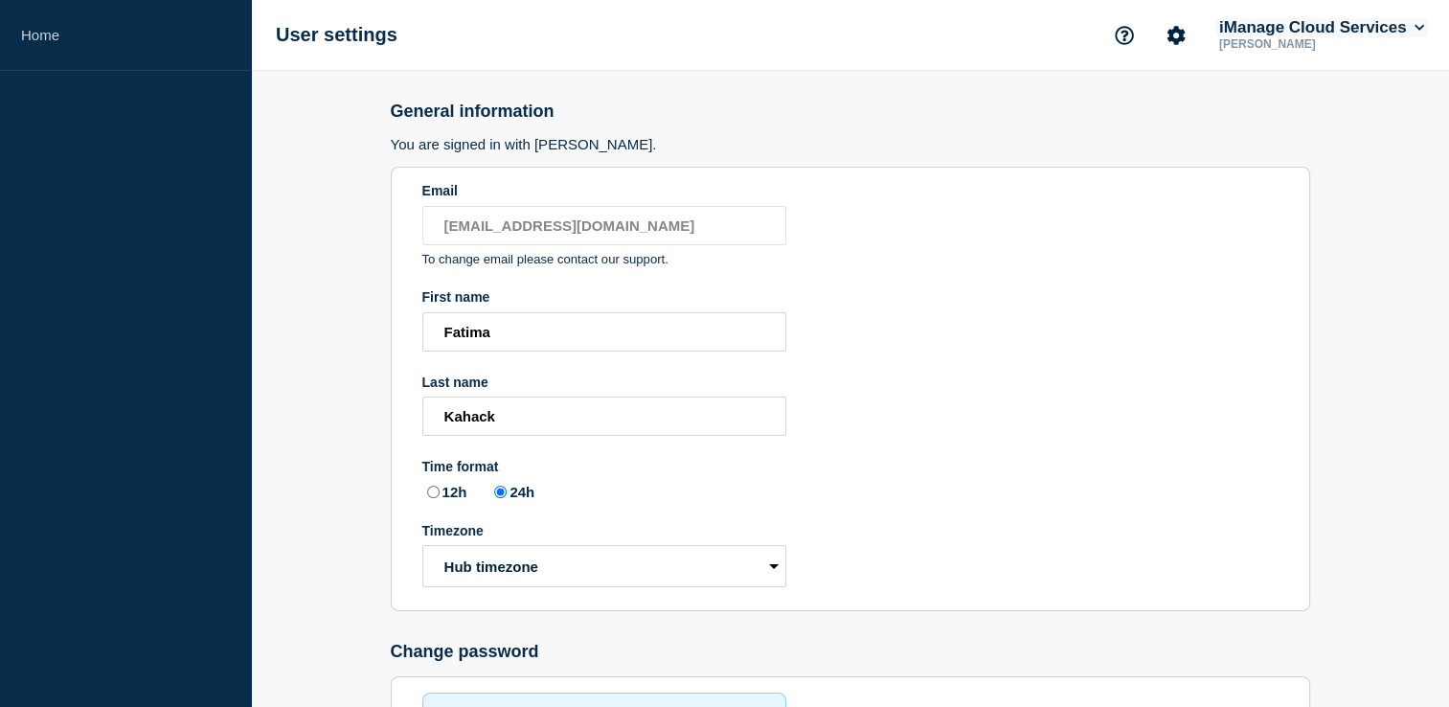
click at [1346, 30] on button "iManage Cloud Services" at bounding box center [1321, 27] width 213 height 19
click at [1271, 201] on link "Security" at bounding box center [1267, 206] width 52 height 16
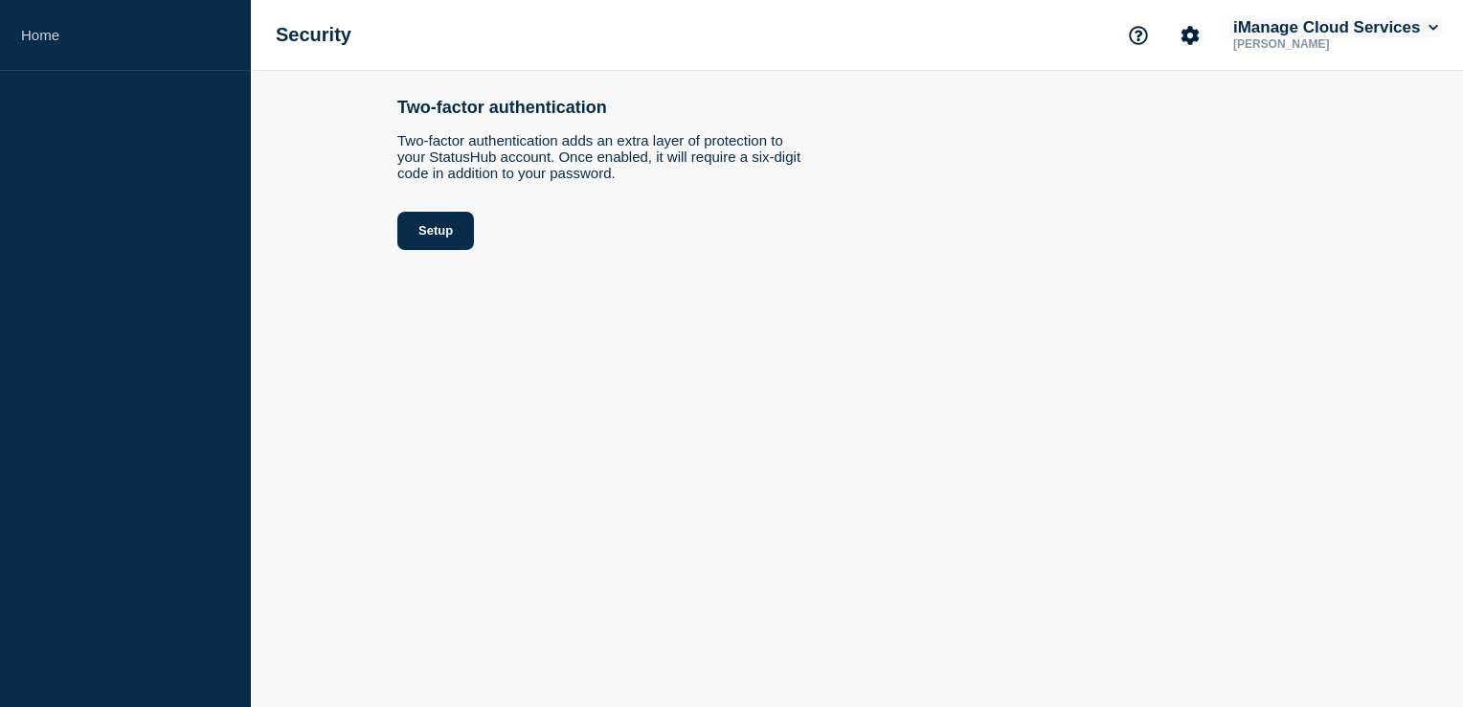
click at [1315, 34] on button "iManage Cloud Services" at bounding box center [1335, 27] width 213 height 19
click at [1294, 230] on link "API Key" at bounding box center [1281, 230] width 52 height 16
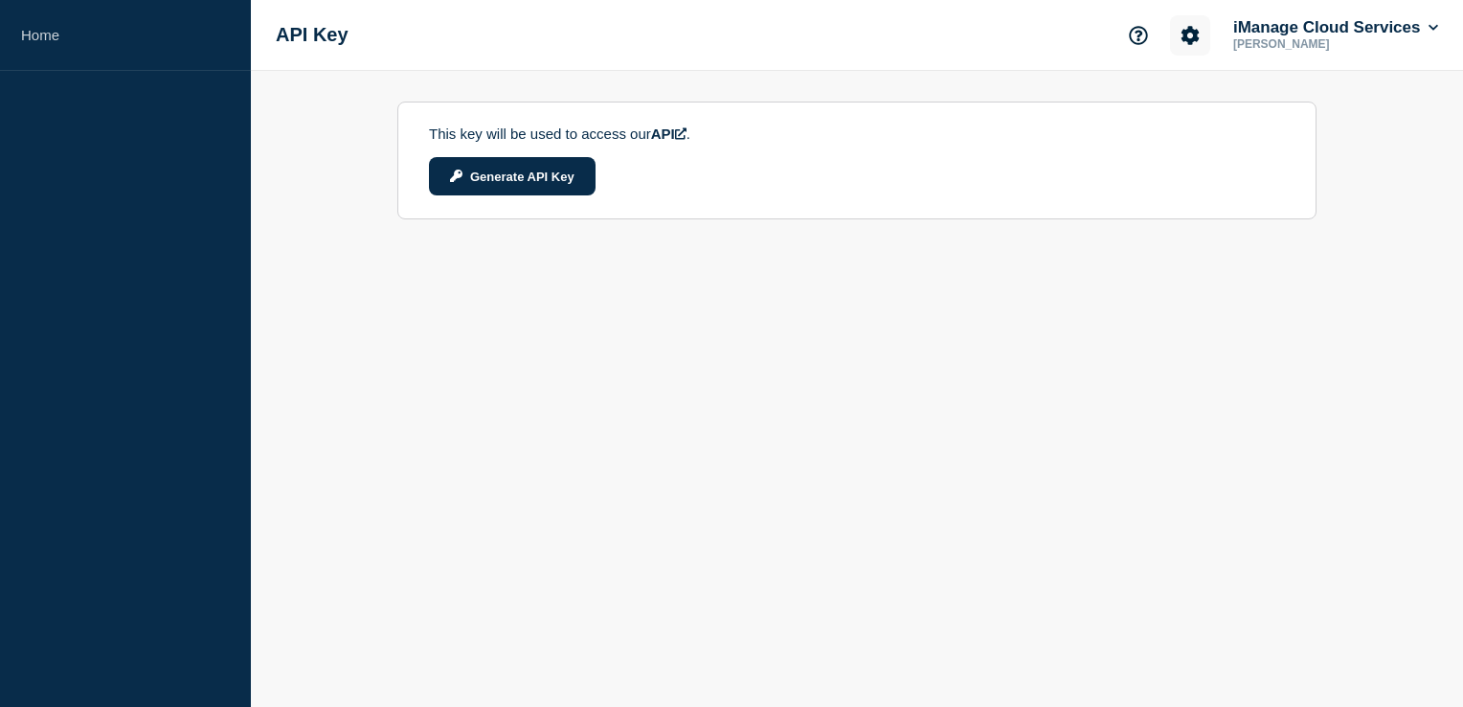
click at [1186, 39] on icon "Account settings" at bounding box center [1190, 35] width 18 height 18
click at [1137, 39] on icon "Support" at bounding box center [1138, 35] width 19 height 19
click at [1130, 138] on link "API Documentation" at bounding box center [1140, 137] width 124 height 16
click at [1131, 34] on icon "Support" at bounding box center [1138, 35] width 19 height 19
click at [1202, 29] on button "Account settings" at bounding box center [1190, 35] width 40 height 40
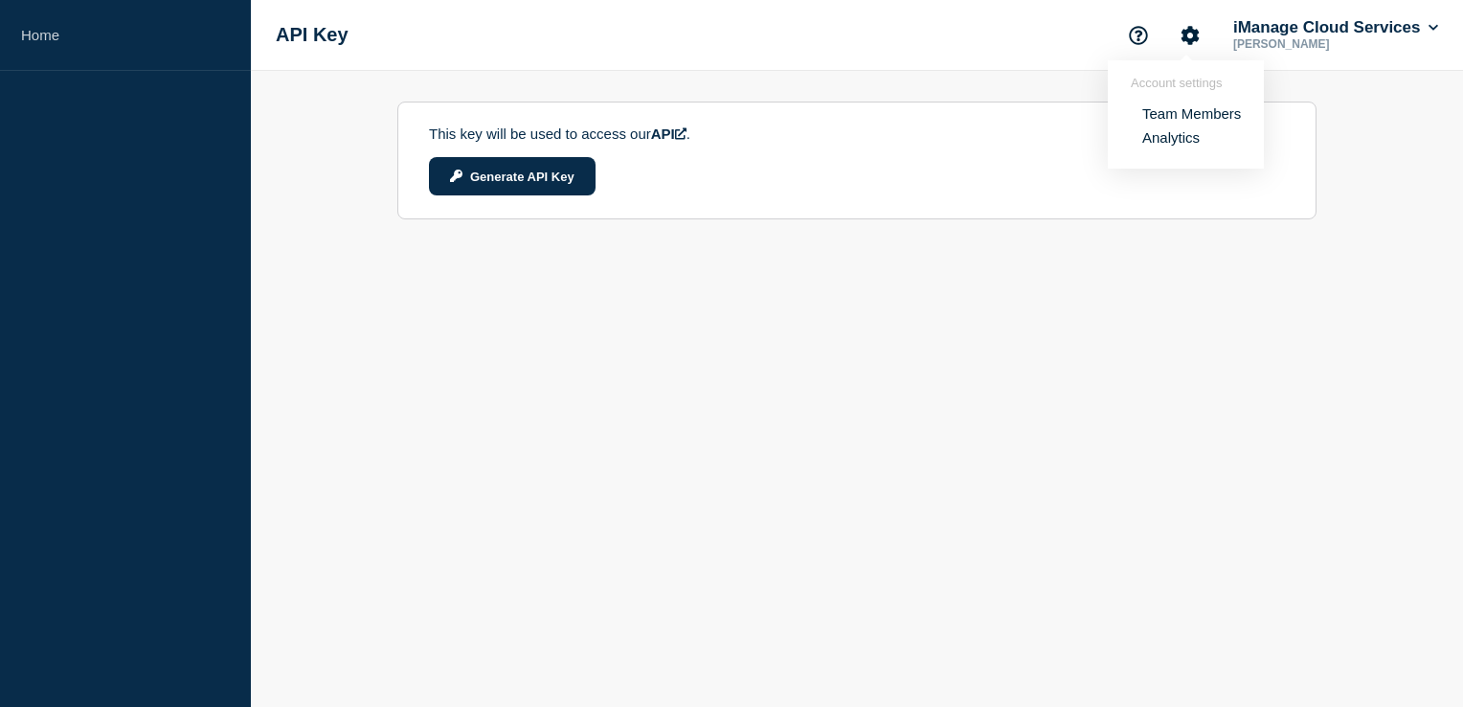
click at [1342, 39] on p "[PERSON_NAME]" at bounding box center [1328, 43] width 199 height 13
click at [1379, 15] on div "iManage Cloud Services [PERSON_NAME]" at bounding box center [1280, 35] width 324 height 40
click at [1376, 22] on button "iManage Cloud Services" at bounding box center [1335, 27] width 213 height 19
click at [1316, 182] on link "User settings" at bounding box center [1297, 182] width 84 height 16
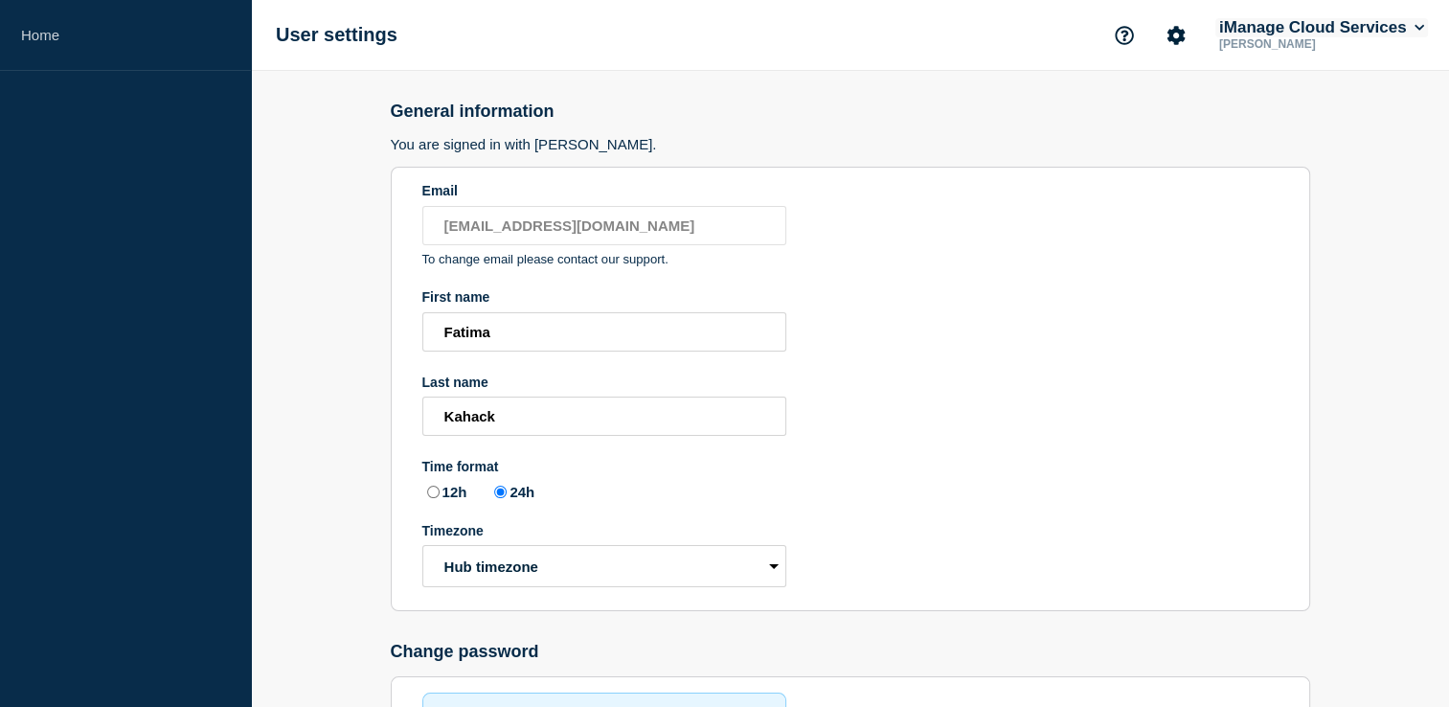
click at [1254, 15] on div "iManage Cloud Services [PERSON_NAME]" at bounding box center [1266, 35] width 324 height 40
click at [1252, 19] on button "iManage Cloud Services" at bounding box center [1321, 27] width 213 height 19
click at [1258, 226] on link "API Key" at bounding box center [1267, 230] width 52 height 16
